Goal: Task Accomplishment & Management: Manage account settings

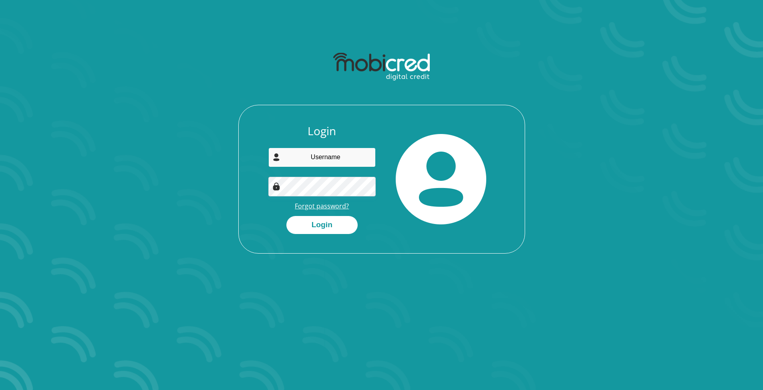
type input "garewoot@gmail.com"
click at [319, 202] on link "Forgot password?" at bounding box center [322, 206] width 54 height 9
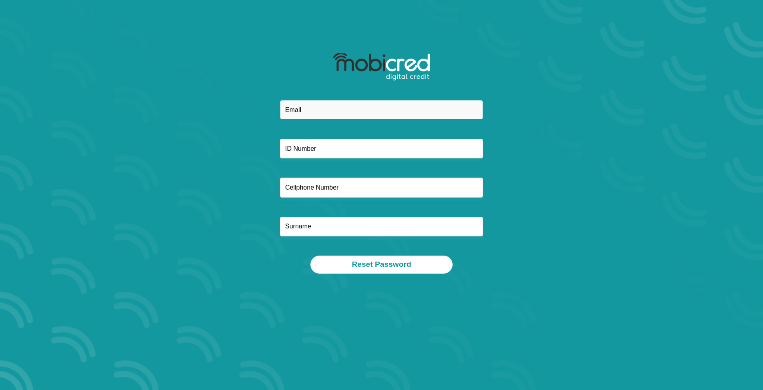
click at [324, 104] on input "email" at bounding box center [381, 110] width 203 height 20
type input "garewoot@gmail.com"
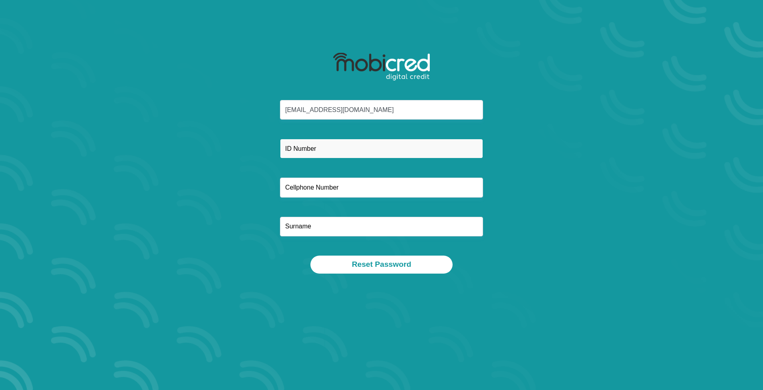
type input "Other"
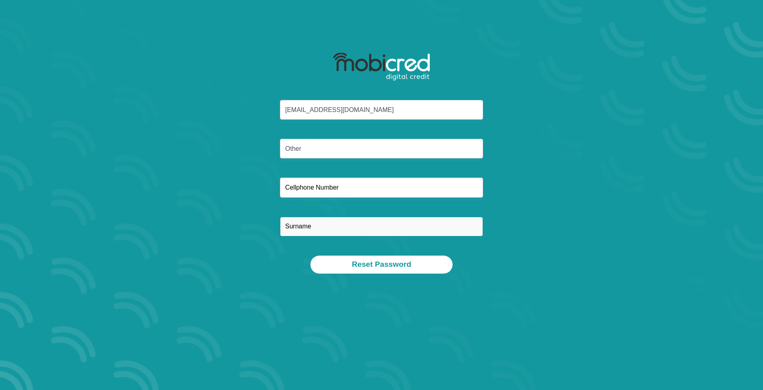
type input "Wootton"
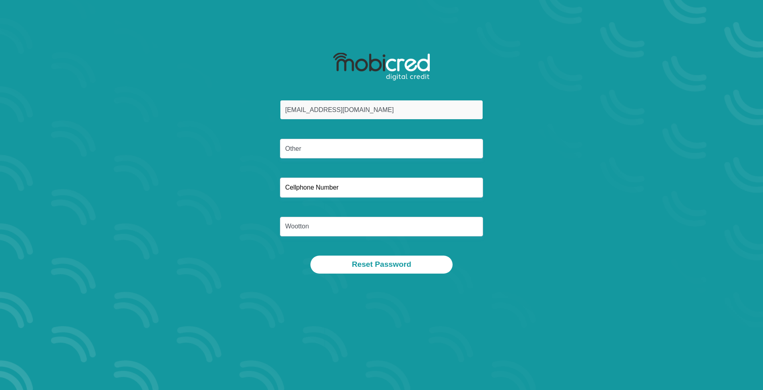
click at [375, 101] on input "garewoot@gmail.com" at bounding box center [381, 110] width 203 height 20
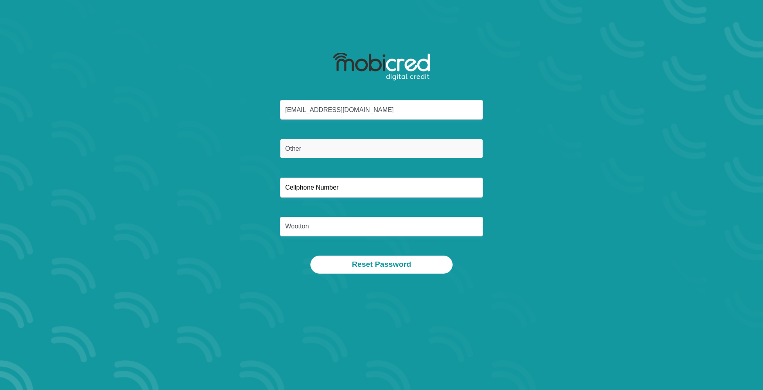
click at [438, 146] on input "Other" at bounding box center [381, 149] width 203 height 20
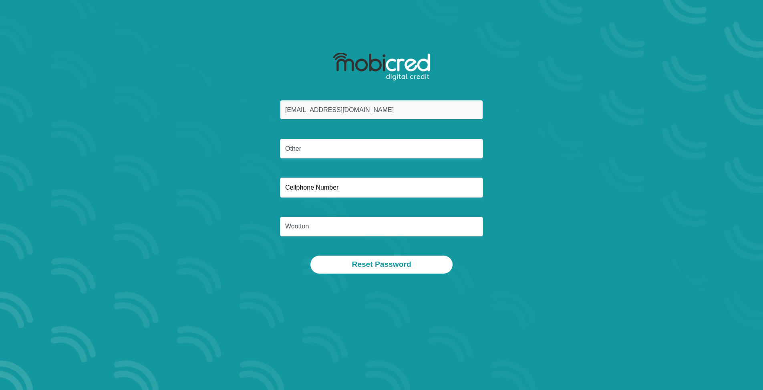
click at [408, 114] on input "garewoot@gmail.com" at bounding box center [381, 110] width 203 height 20
drag, startPoint x: 408, startPoint y: 114, endPoint x: 211, endPoint y: 128, distance: 197.5
click at [217, 124] on div "garewoot@gmail.com Other Wootton" at bounding box center [382, 178] width 430 height 156
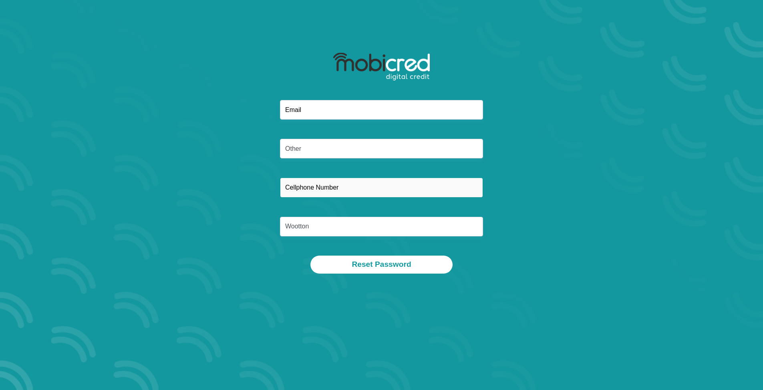
click at [360, 186] on input "text" at bounding box center [381, 188] width 203 height 20
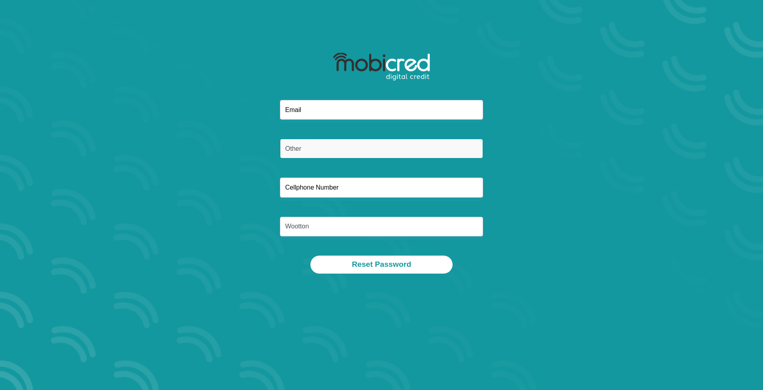
click at [360, 151] on input "Other" at bounding box center [381, 149] width 203 height 20
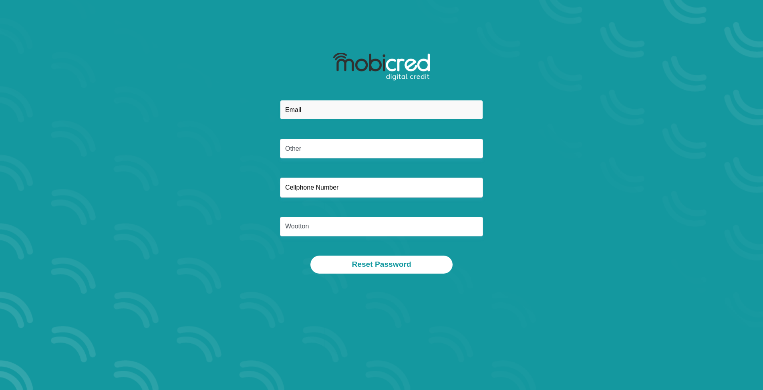
click at [361, 110] on input "email" at bounding box center [381, 110] width 203 height 20
click at [94, 96] on section "Other Wootton Reset Password" at bounding box center [381, 195] width 763 height 390
click at [334, 106] on input "email" at bounding box center [381, 110] width 203 height 20
type input "[EMAIL_ADDRESS][DOMAIN_NAME]"
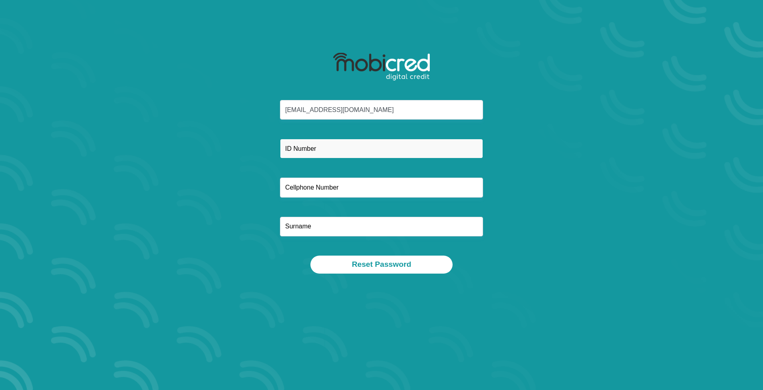
type input "Other"
type input "Wootton"
drag, startPoint x: 313, startPoint y: 148, endPoint x: 315, endPoint y: 124, distance: 23.7
click at [313, 148] on input "Other" at bounding box center [381, 149] width 203 height 20
type input "O"
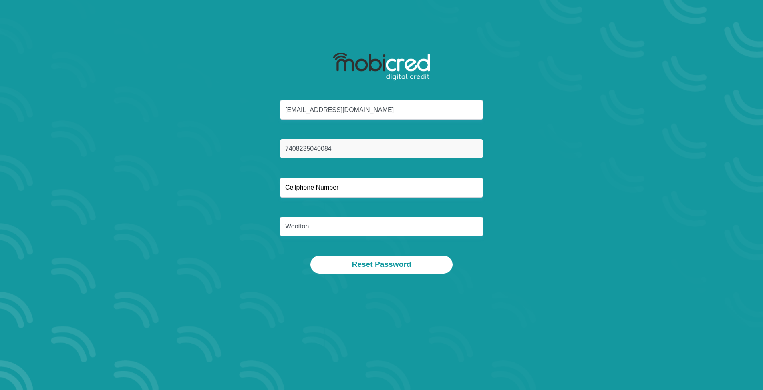
type input "7408235040084"
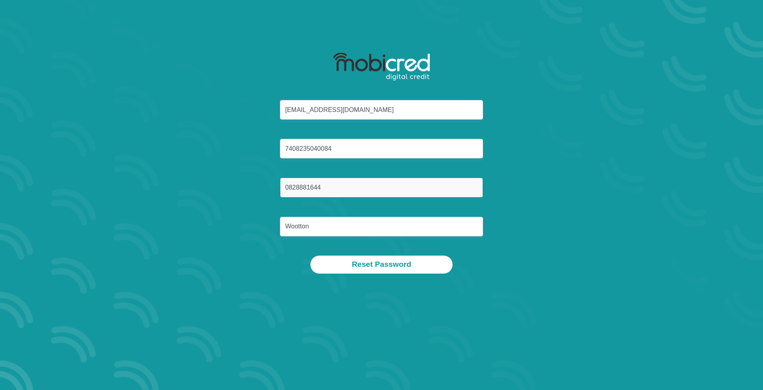
type input "0828881644"
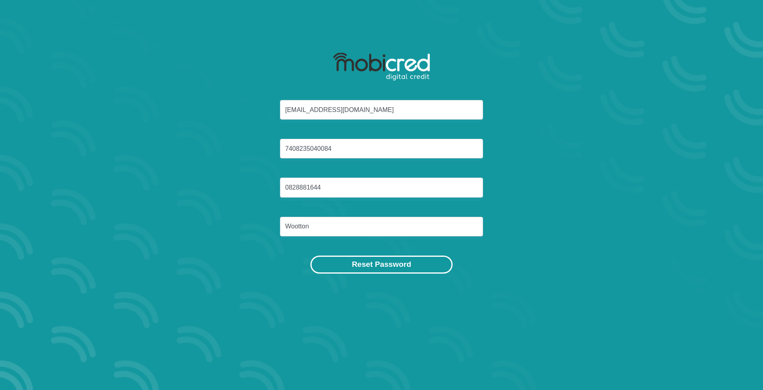
click at [370, 263] on button "Reset Password" at bounding box center [381, 265] width 142 height 18
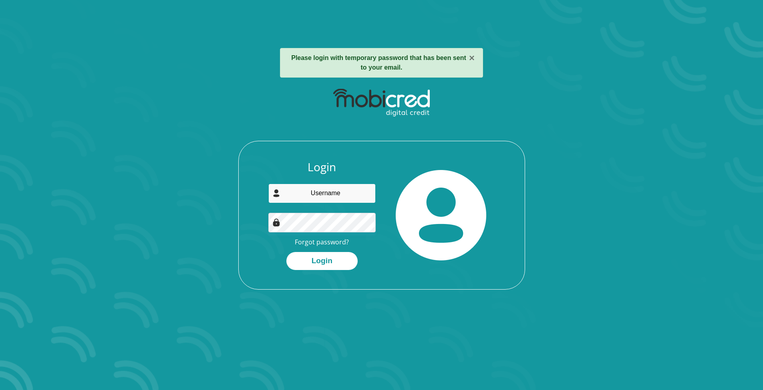
type input "[EMAIL_ADDRESS][DOMAIN_NAME]"
click at [482, 279] on div "Login garewoot@gmail.com Forgot password? Login" at bounding box center [382, 225] width 286 height 129
click at [347, 263] on button "Login" at bounding box center [321, 261] width 71 height 18
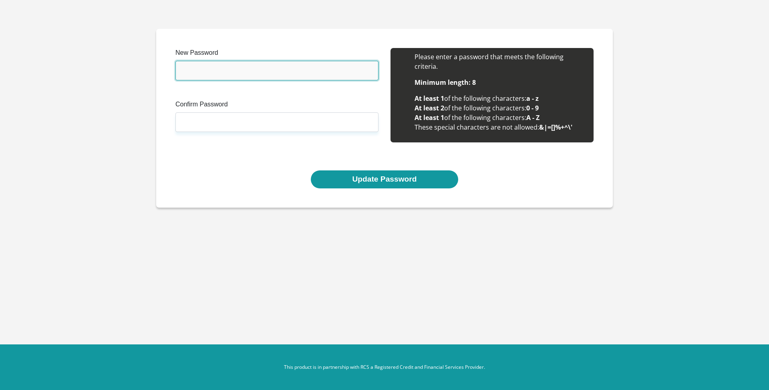
click at [267, 76] on input "New Password" at bounding box center [276, 71] width 203 height 20
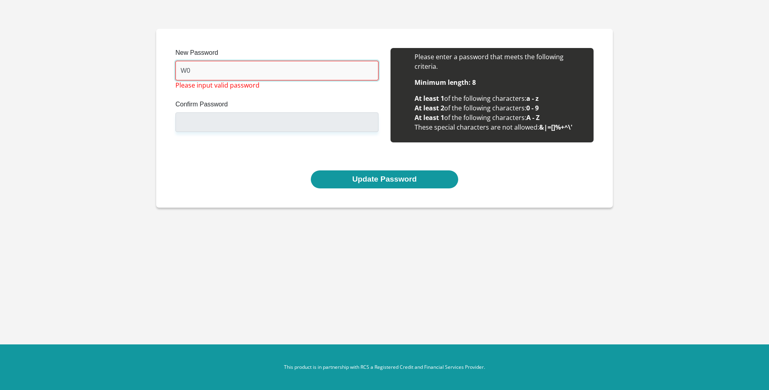
type input "W"
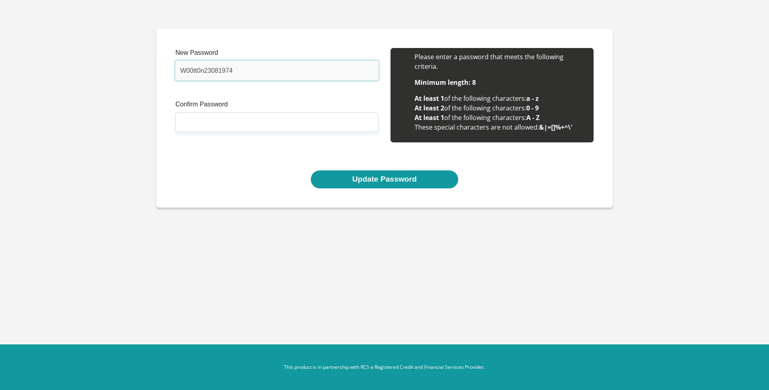
type input "W00tt0n23081974"
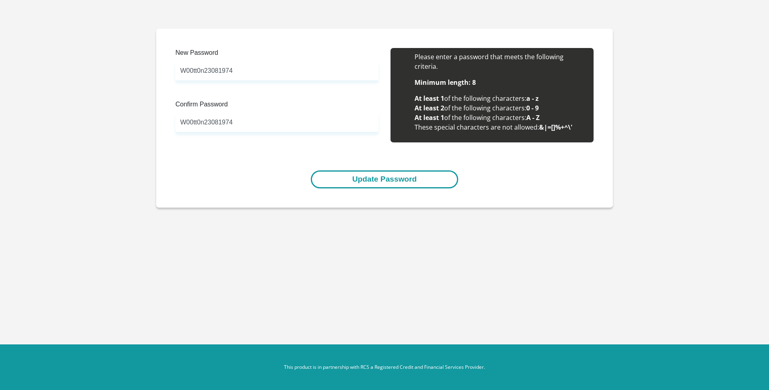
click at [391, 187] on button "Update Password" at bounding box center [384, 180] width 147 height 18
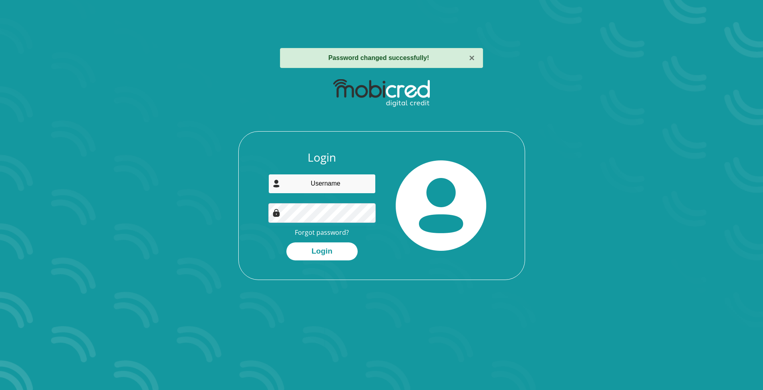
type input "[EMAIL_ADDRESS][DOMAIN_NAME]"
click at [213, 208] on div "Login garewoot@gmail.com Forgot password? Login" at bounding box center [382, 177] width 430 height 206
click at [242, 246] on div "Login garewoot@gmail.com Forgot password? Login" at bounding box center [382, 215] width 286 height 129
click at [317, 253] on button "Login" at bounding box center [321, 252] width 71 height 18
